Goal: Check status: Check status

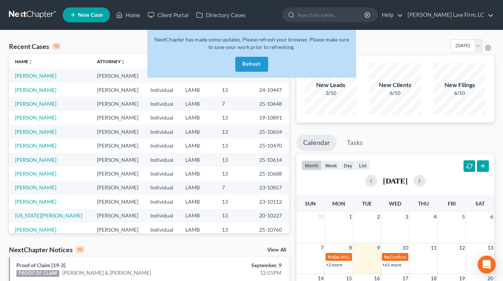
click at [340, 180] on div "[DATE]" at bounding box center [395, 181] width 187 height 12
click at [238, 57] on button "Refresh" at bounding box center [251, 64] width 33 height 15
click at [240, 60] on button "Refresh" at bounding box center [251, 64] width 33 height 15
